Goal: Book appointment/travel/reservation

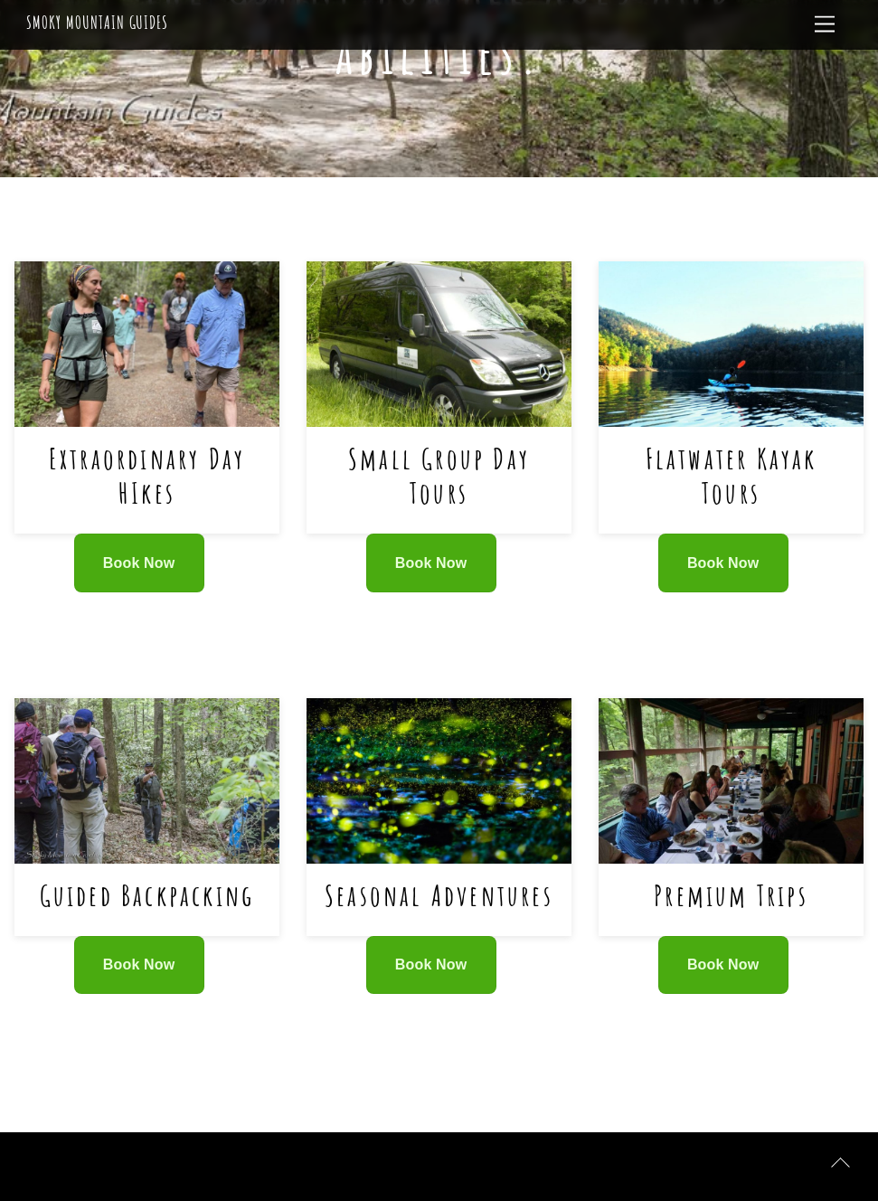
scroll to position [740, 0]
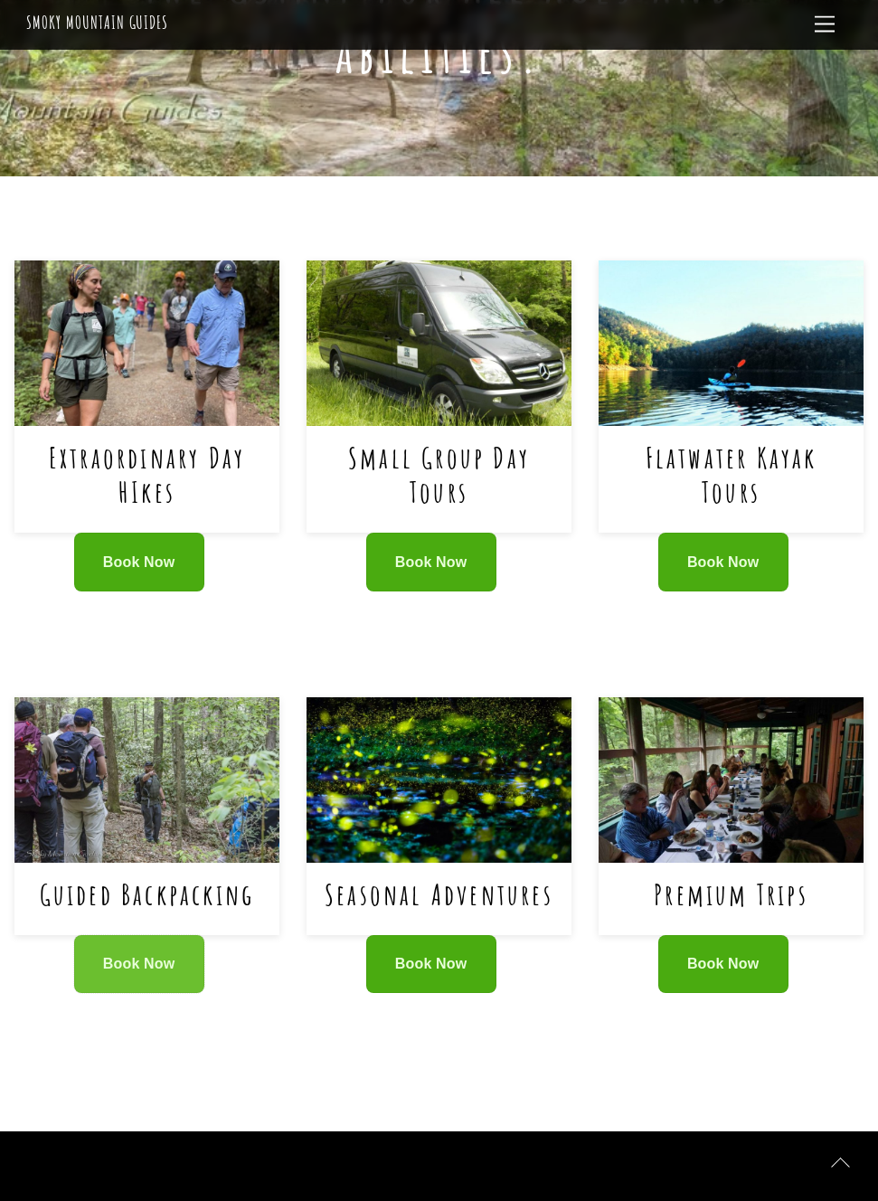
click at [130, 956] on span "Book Now" at bounding box center [139, 964] width 72 height 16
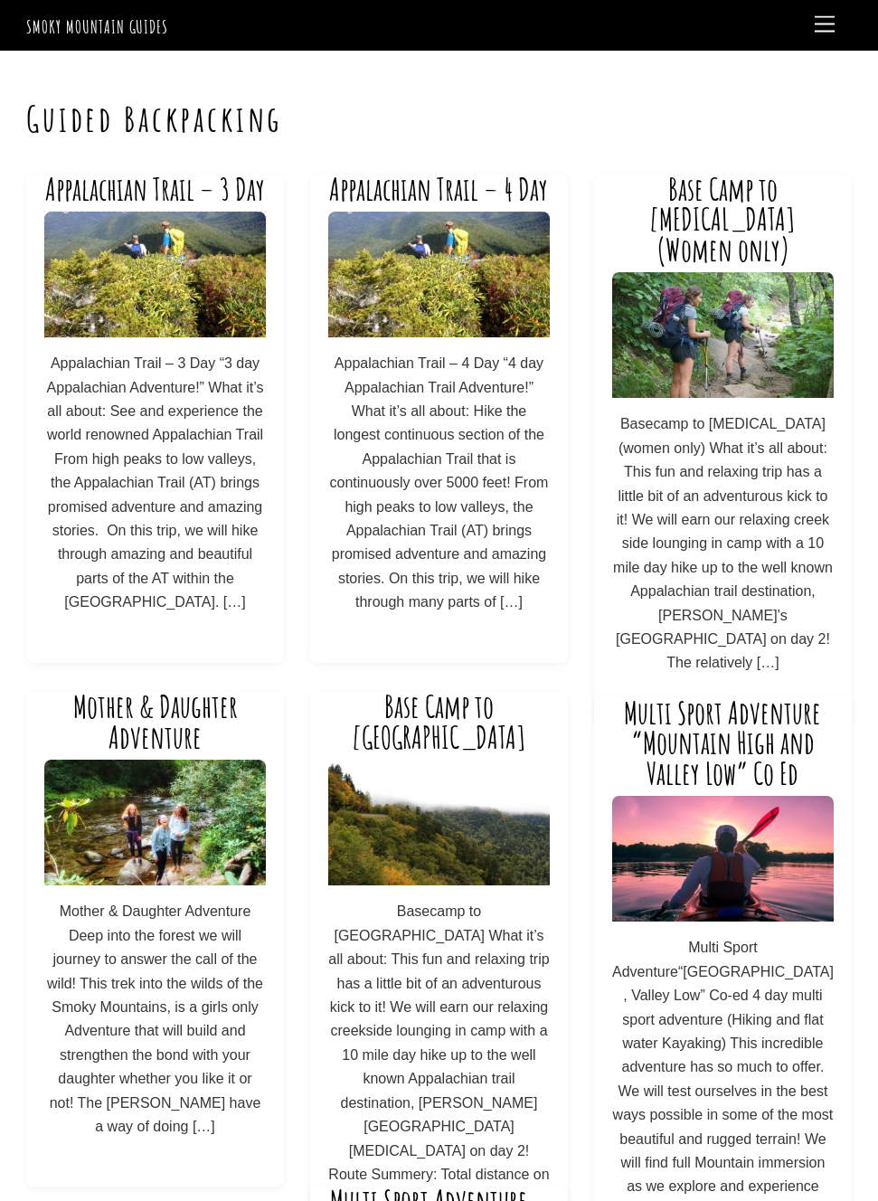
click at [155, 266] on img at bounding box center [155, 275] width 222 height 126
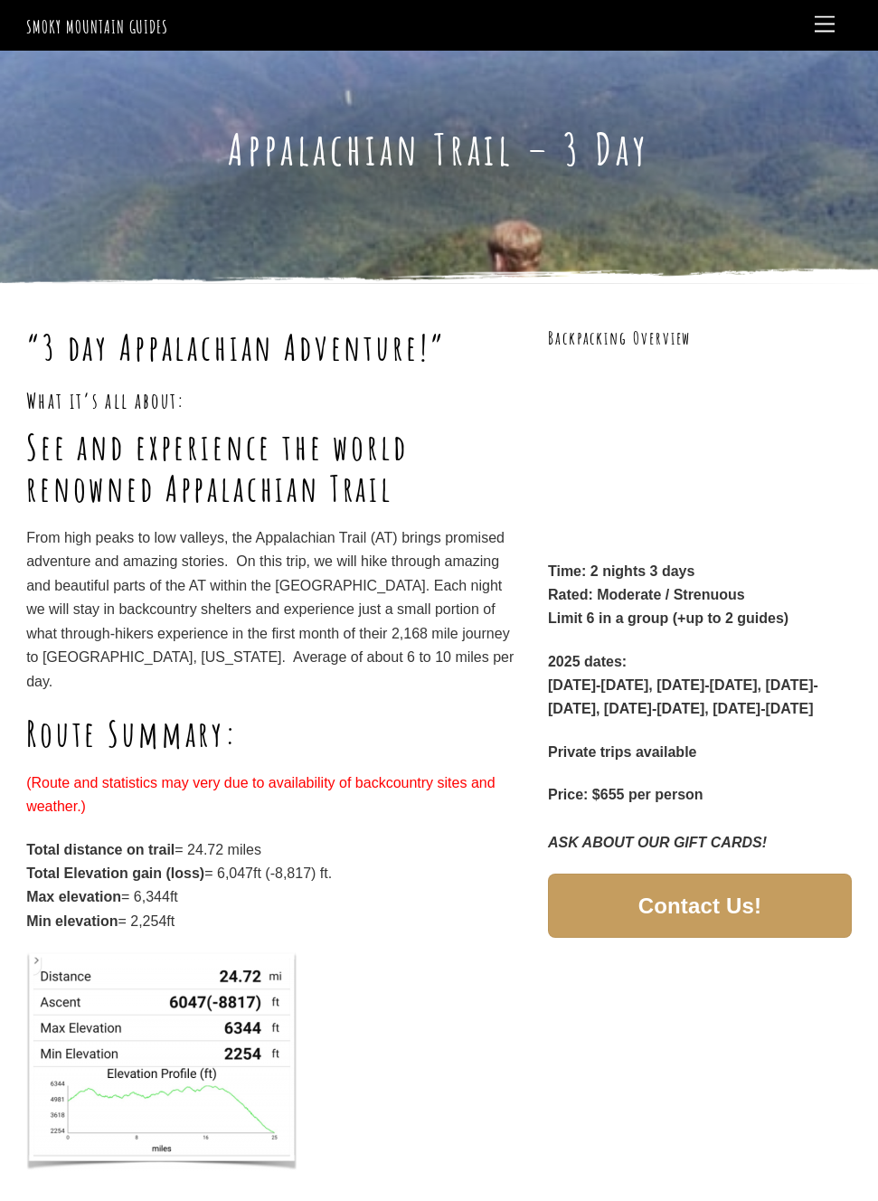
scroll to position [23, 0]
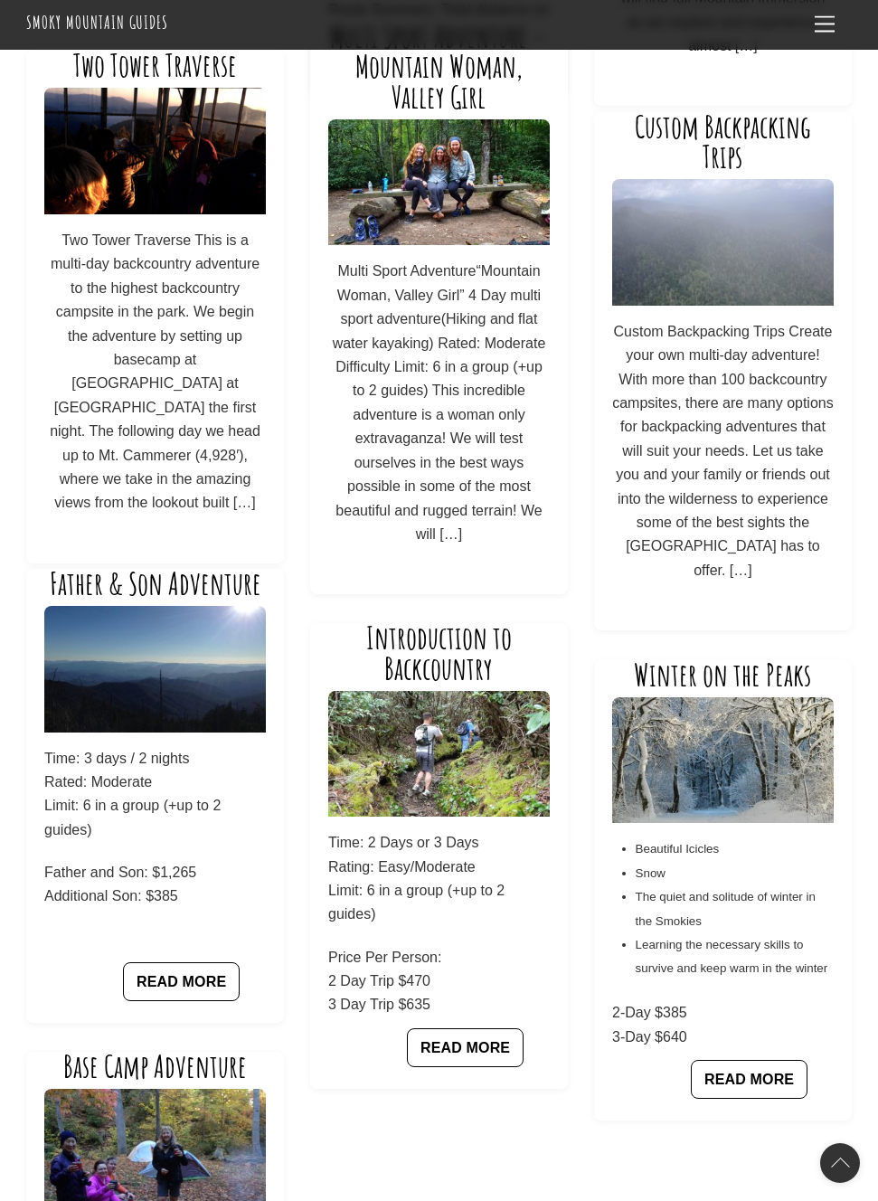
scroll to position [1170, 0]
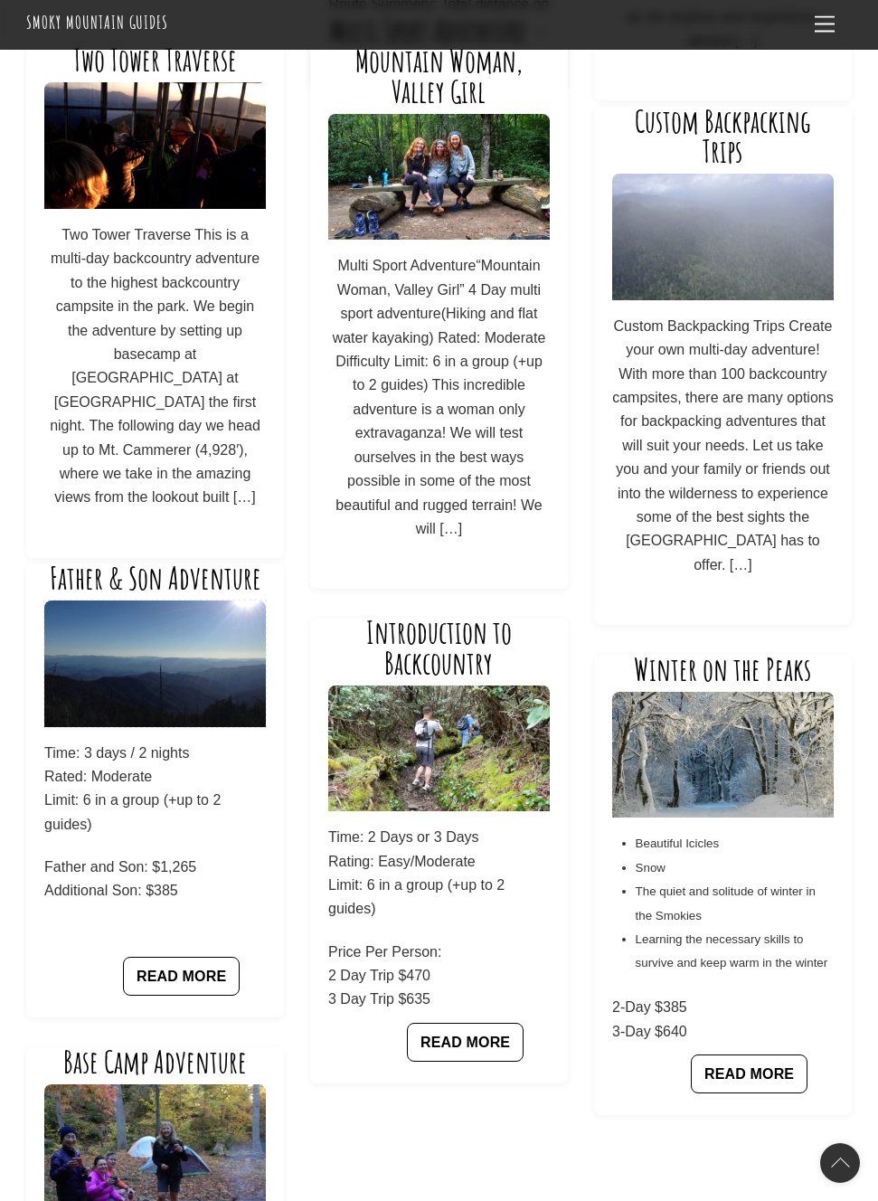
click at [167, 637] on img at bounding box center [155, 664] width 222 height 126
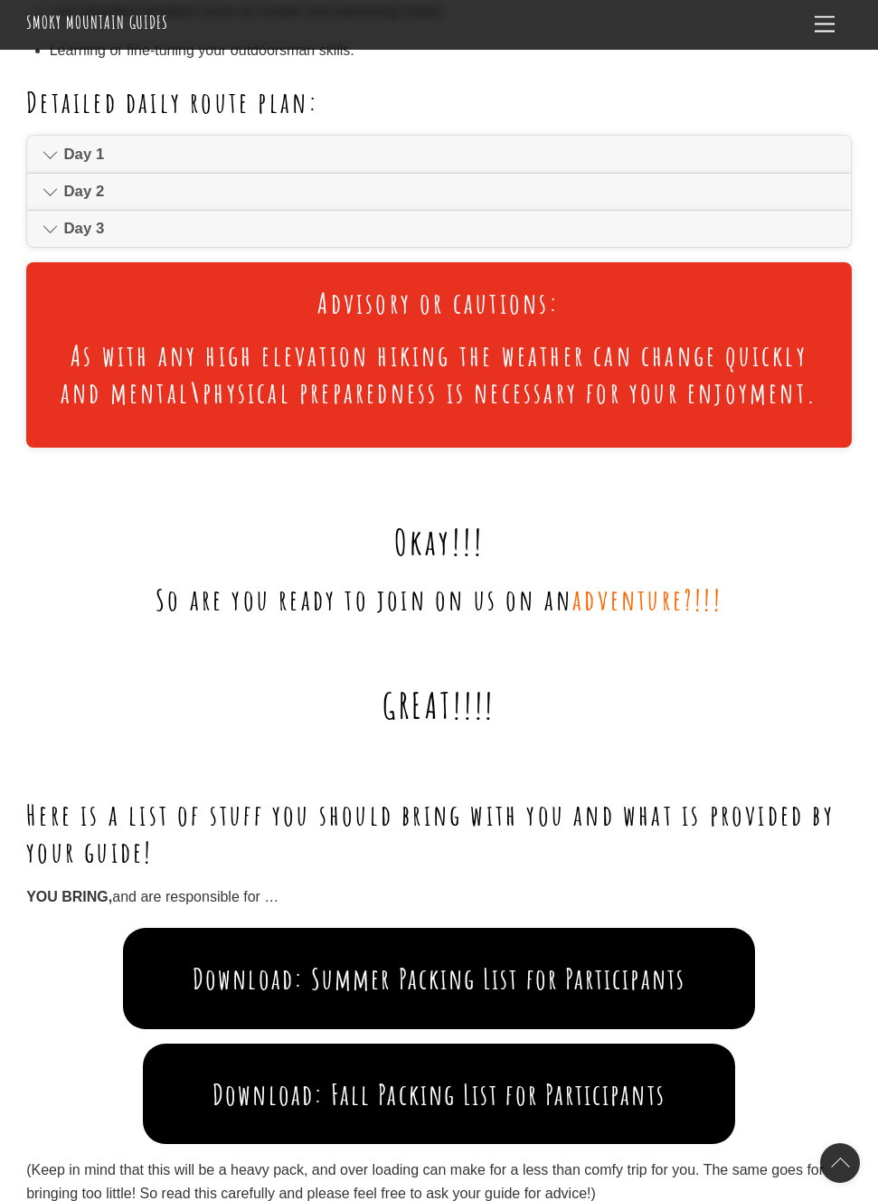
scroll to position [1334, 0]
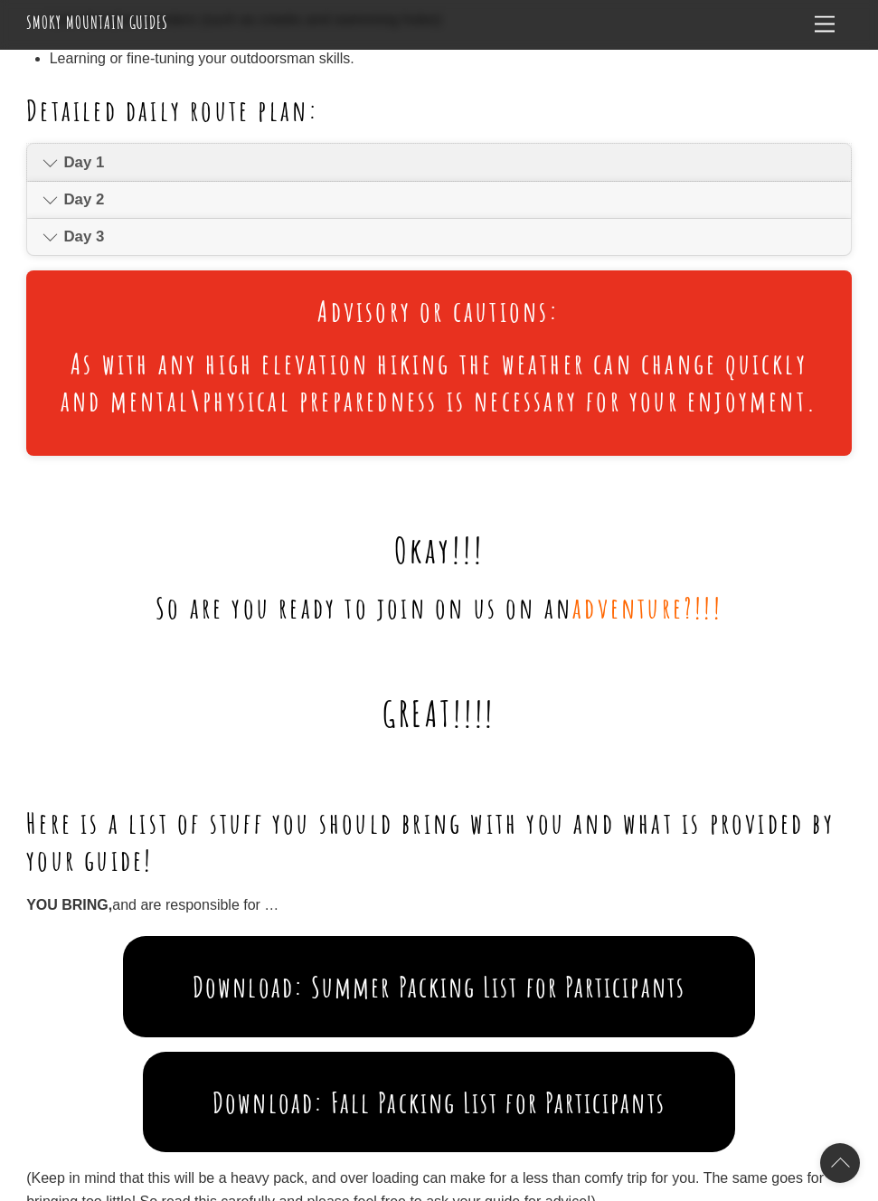
click at [51, 163] on icon at bounding box center [50, 163] width 15 height 22
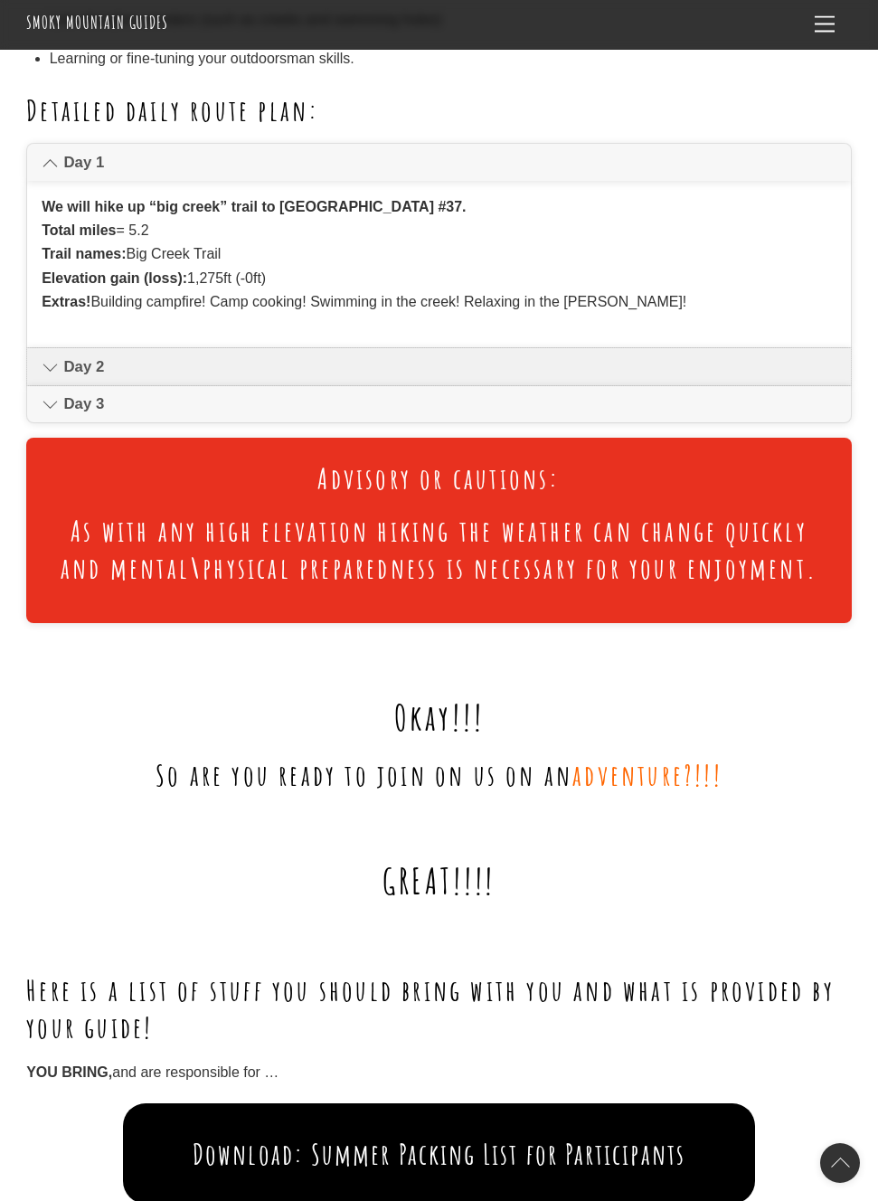
click at [53, 373] on icon at bounding box center [50, 367] width 15 height 22
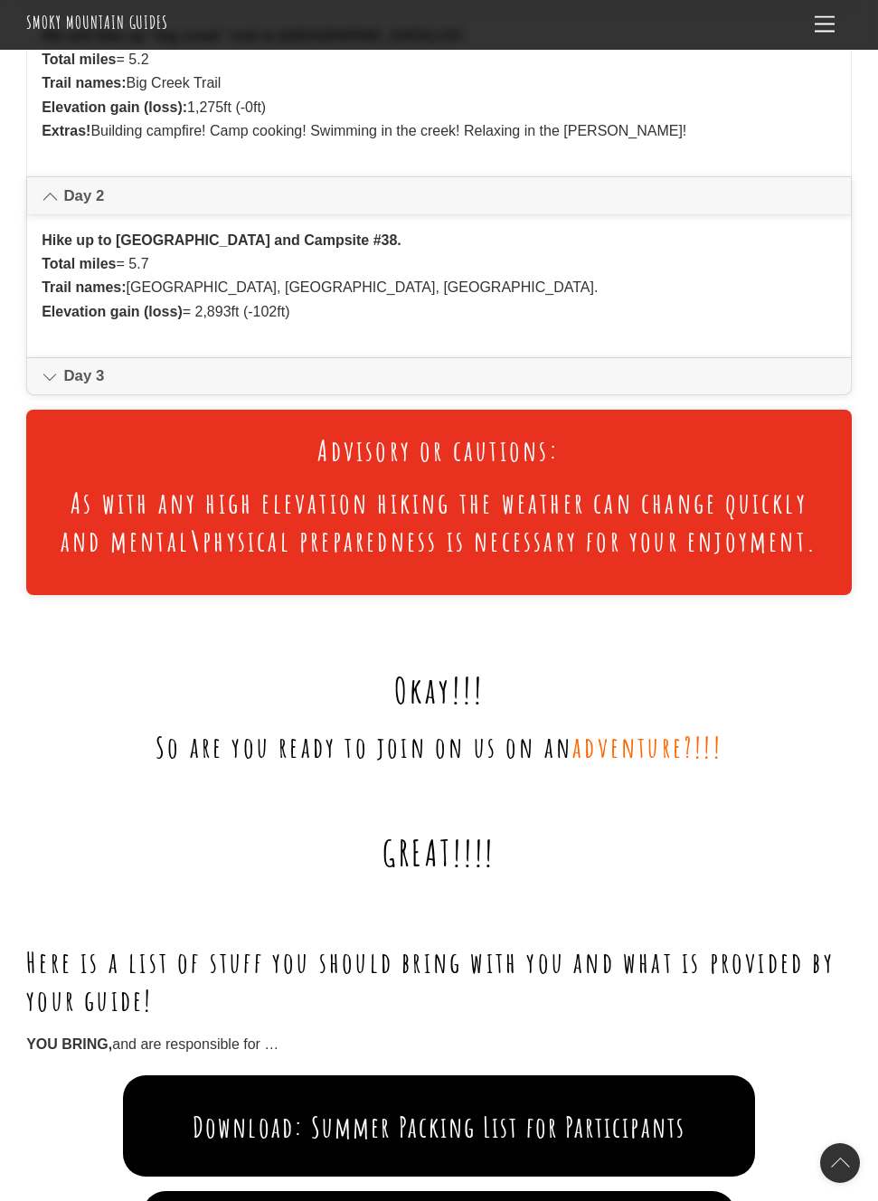
scroll to position [1526, 0]
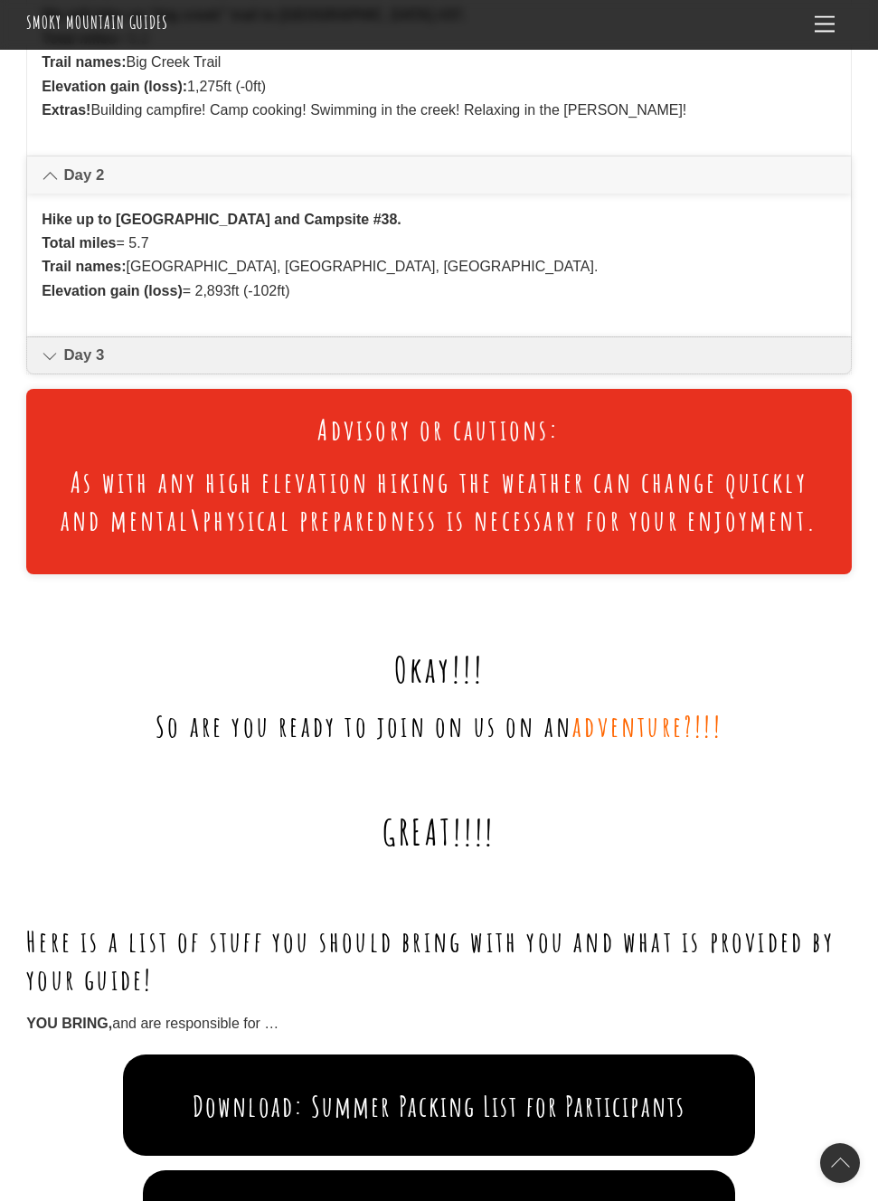
click at [50, 356] on icon at bounding box center [50, 356] width 15 height 22
